Goal: Task Accomplishment & Management: Use online tool/utility

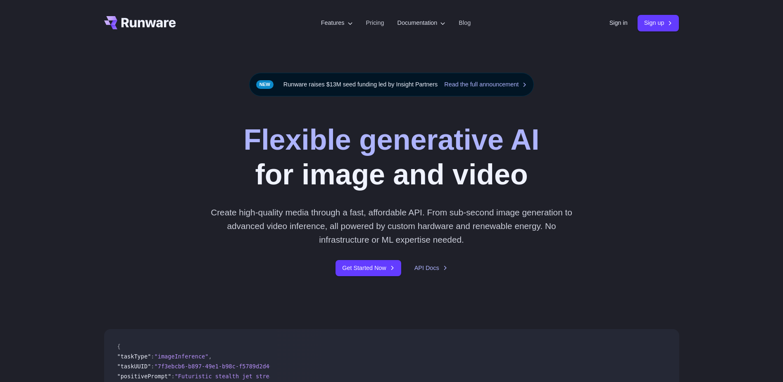
click at [628, 33] on header "Features Tasks Image generation Video generation Sonic Inference Engine™ Models…" at bounding box center [391, 23] width 595 height 46
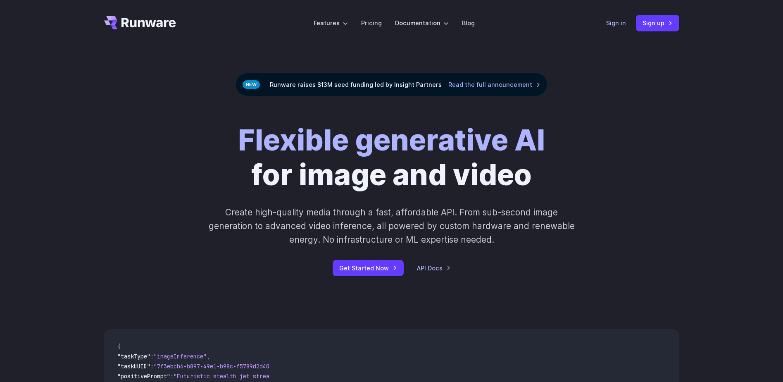
click at [617, 21] on link "Sign in" at bounding box center [616, 22] width 20 height 9
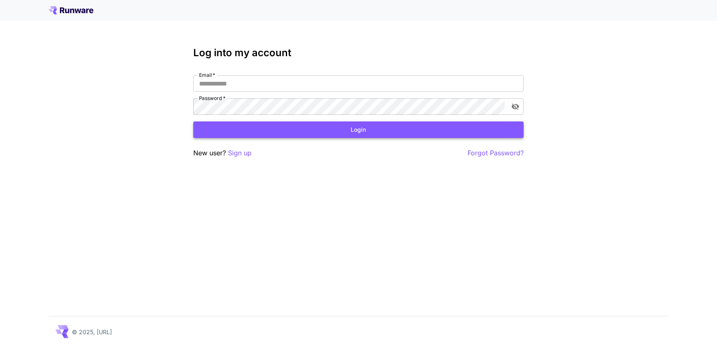
type input "**********"
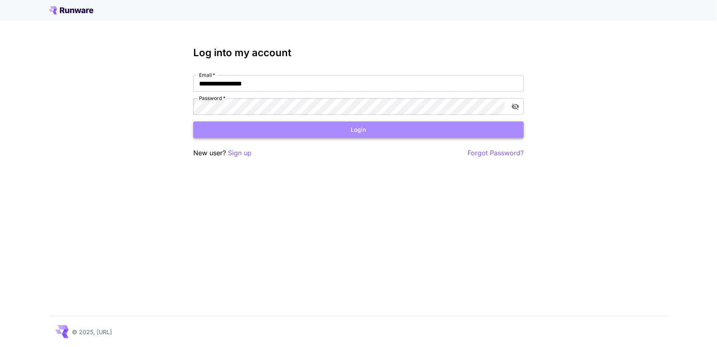
click at [324, 123] on button "Login" at bounding box center [358, 129] width 330 height 17
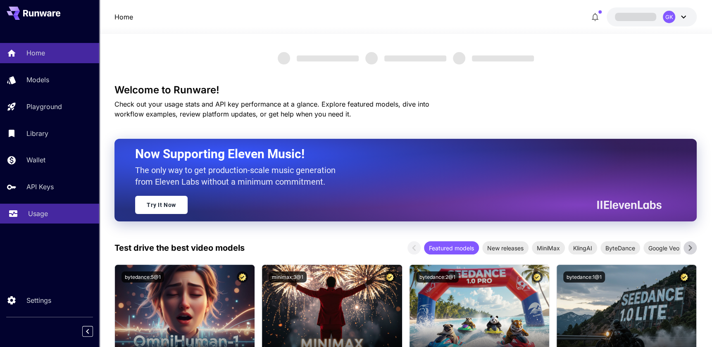
click at [24, 209] on link "Usage" at bounding box center [49, 214] width 99 height 20
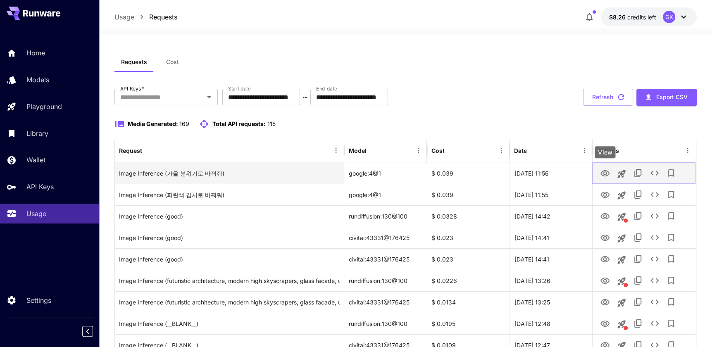
click at [600, 175] on icon "View" at bounding box center [605, 173] width 10 height 10
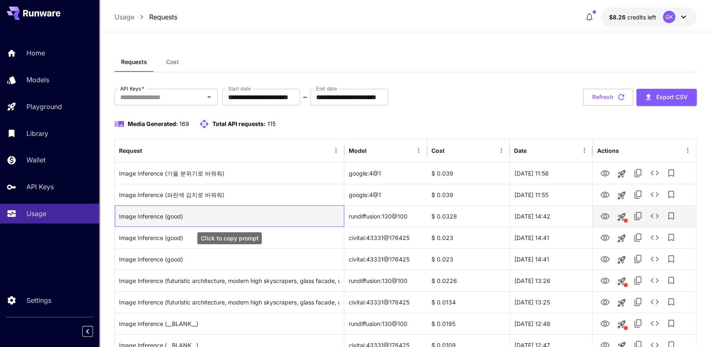
click at [240, 219] on div "Image Inference (good)" at bounding box center [229, 216] width 221 height 21
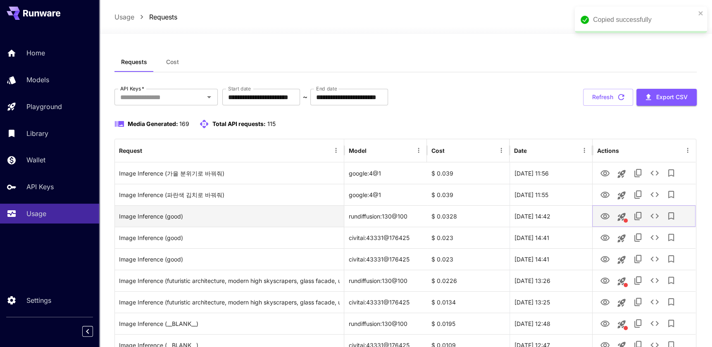
click at [603, 217] on icon "View" at bounding box center [604, 216] width 9 height 6
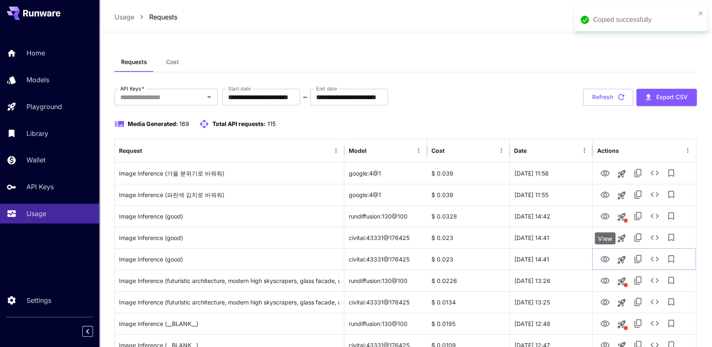
click at [603, 237] on div "View" at bounding box center [604, 238] width 21 height 12
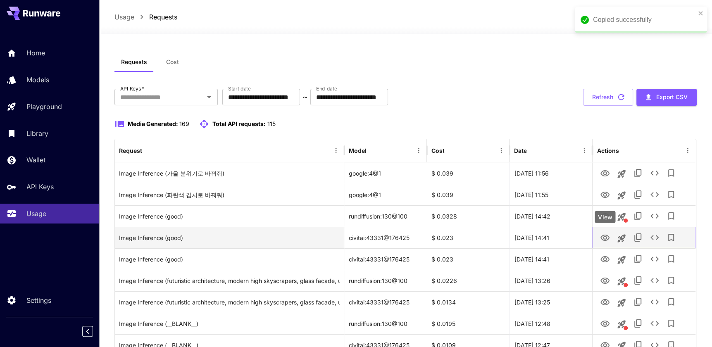
click at [604, 235] on icon "View" at bounding box center [604, 238] width 9 height 6
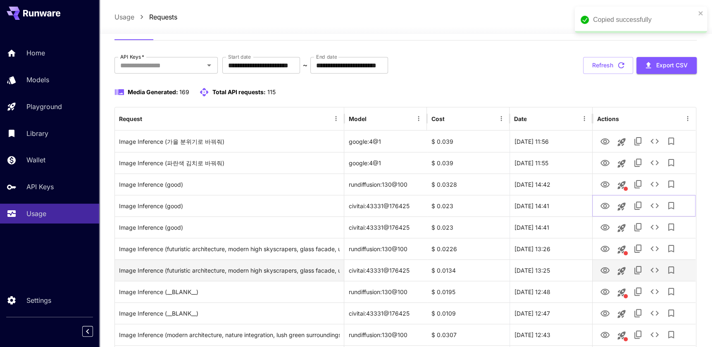
scroll to position [37, 0]
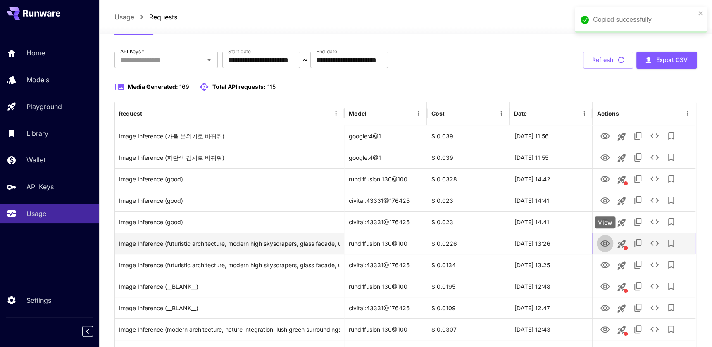
click at [611, 243] on button "View" at bounding box center [604, 243] width 17 height 17
click at [600, 248] on button "View" at bounding box center [604, 243] width 17 height 17
click at [604, 244] on icon "View" at bounding box center [604, 243] width 9 height 6
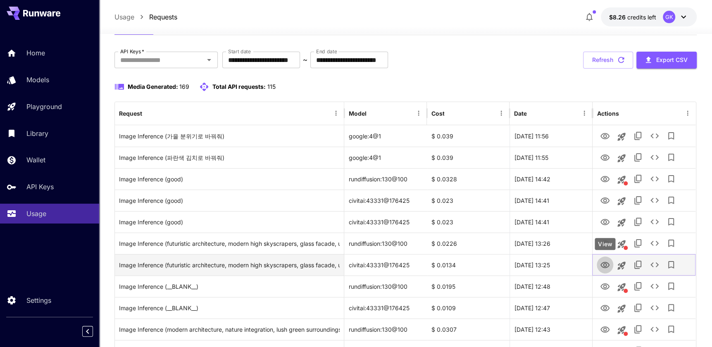
click at [609, 267] on icon "View" at bounding box center [605, 265] width 10 height 10
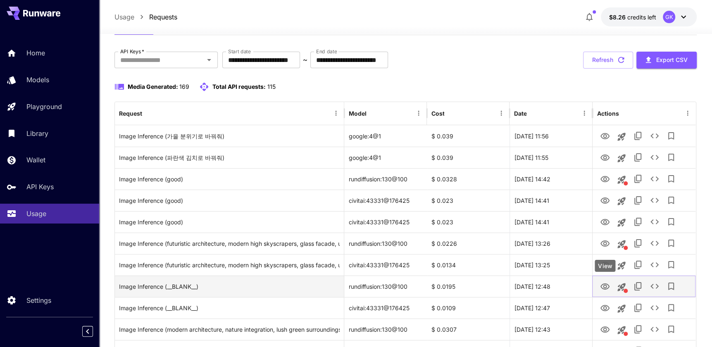
click at [607, 284] on icon "View" at bounding box center [604, 286] width 9 height 6
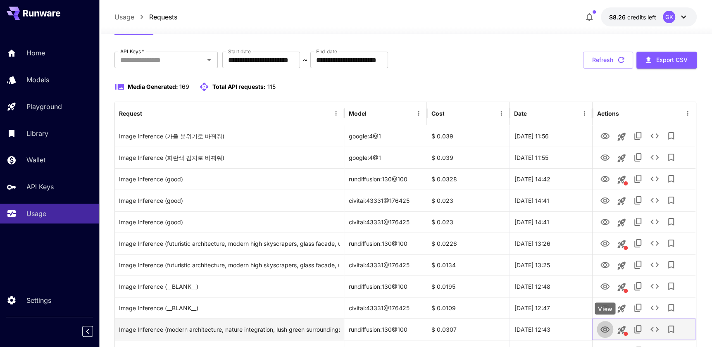
click at [606, 332] on icon "View" at bounding box center [605, 330] width 10 height 10
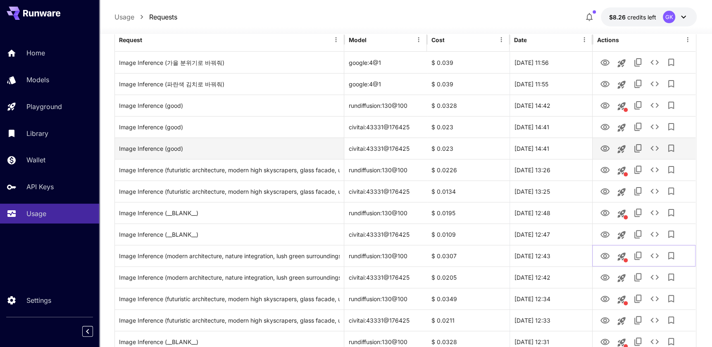
scroll to position [112, 0]
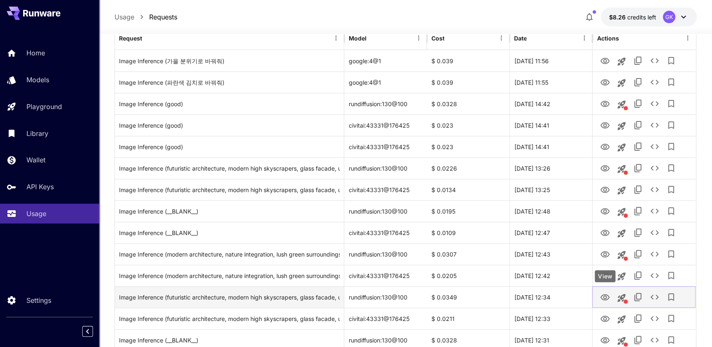
click at [603, 296] on icon "View" at bounding box center [604, 297] width 9 height 6
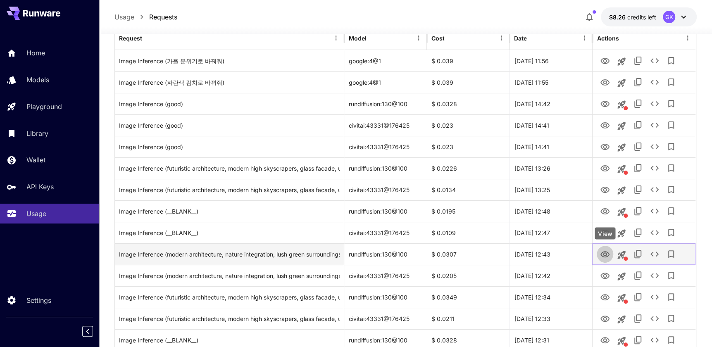
click at [605, 249] on icon "View" at bounding box center [605, 254] width 10 height 10
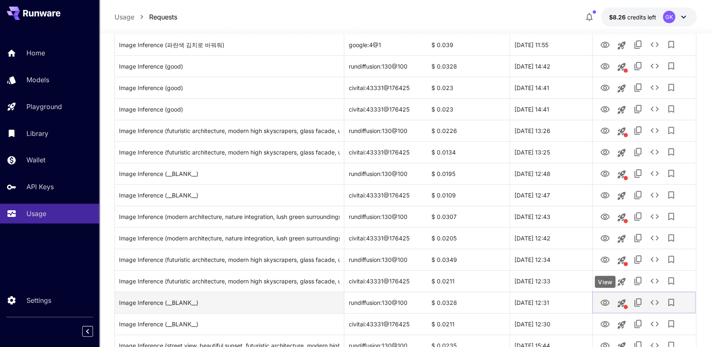
click at [605, 305] on icon "View" at bounding box center [605, 303] width 10 height 10
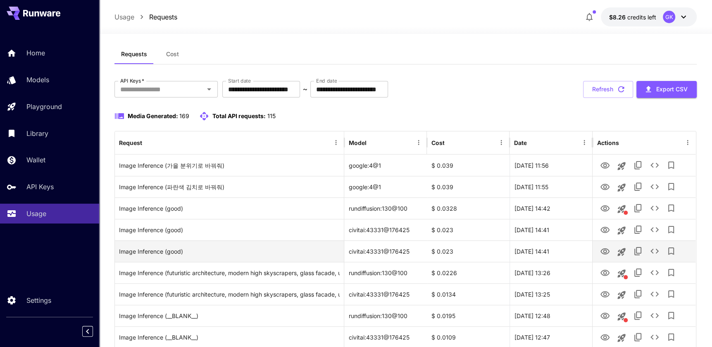
scroll to position [0, 0]
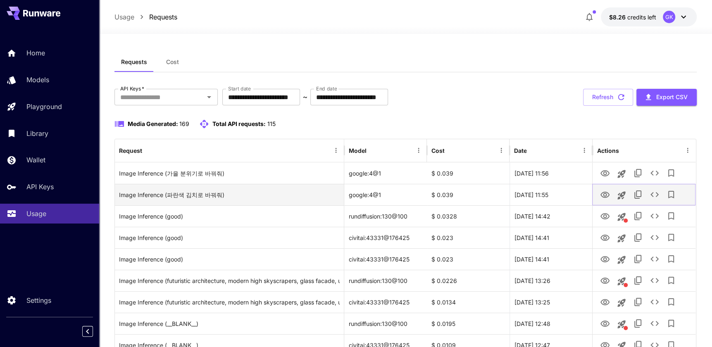
click at [606, 194] on icon "View" at bounding box center [605, 195] width 10 height 10
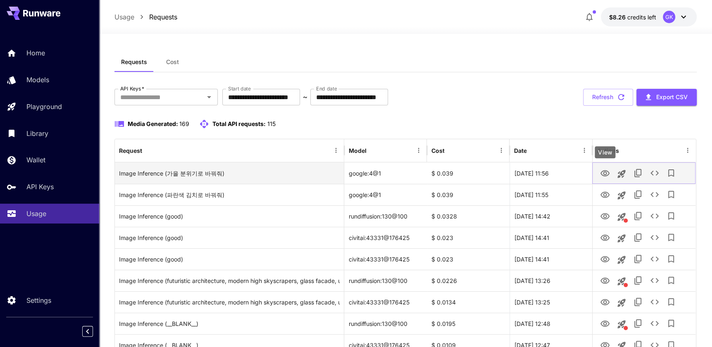
click at [601, 174] on icon "View" at bounding box center [604, 173] width 9 height 6
click at [211, 183] on div "Image Inference (가을 분위기로 바꿔줘)" at bounding box center [229, 173] width 221 height 21
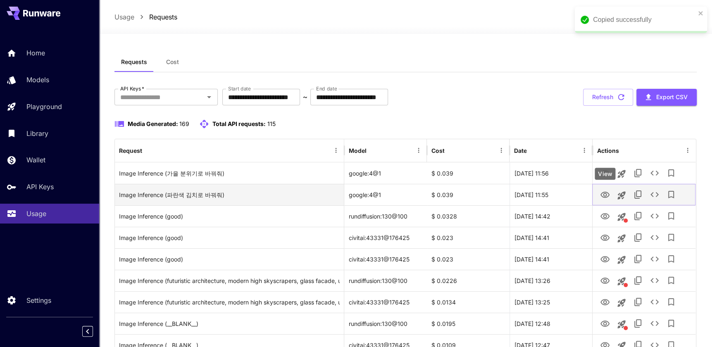
click at [608, 198] on icon "View" at bounding box center [605, 195] width 10 height 10
